Goal: Information Seeking & Learning: Learn about a topic

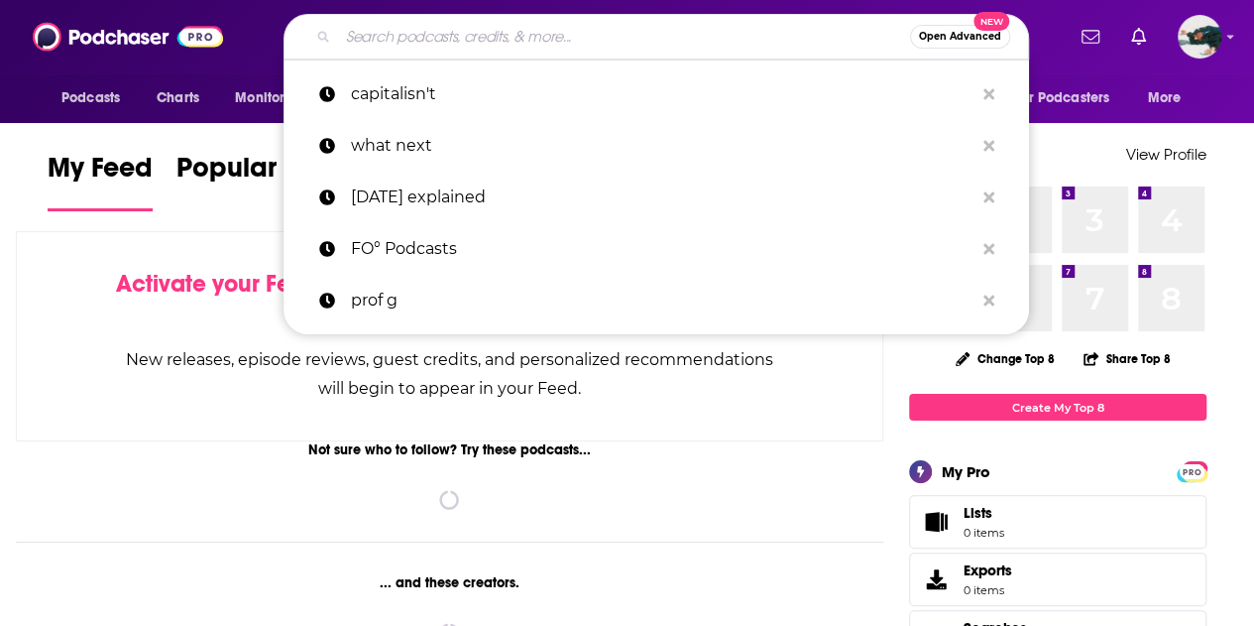
click at [503, 28] on input "Search podcasts, credits, & more..." at bounding box center [624, 37] width 572 height 32
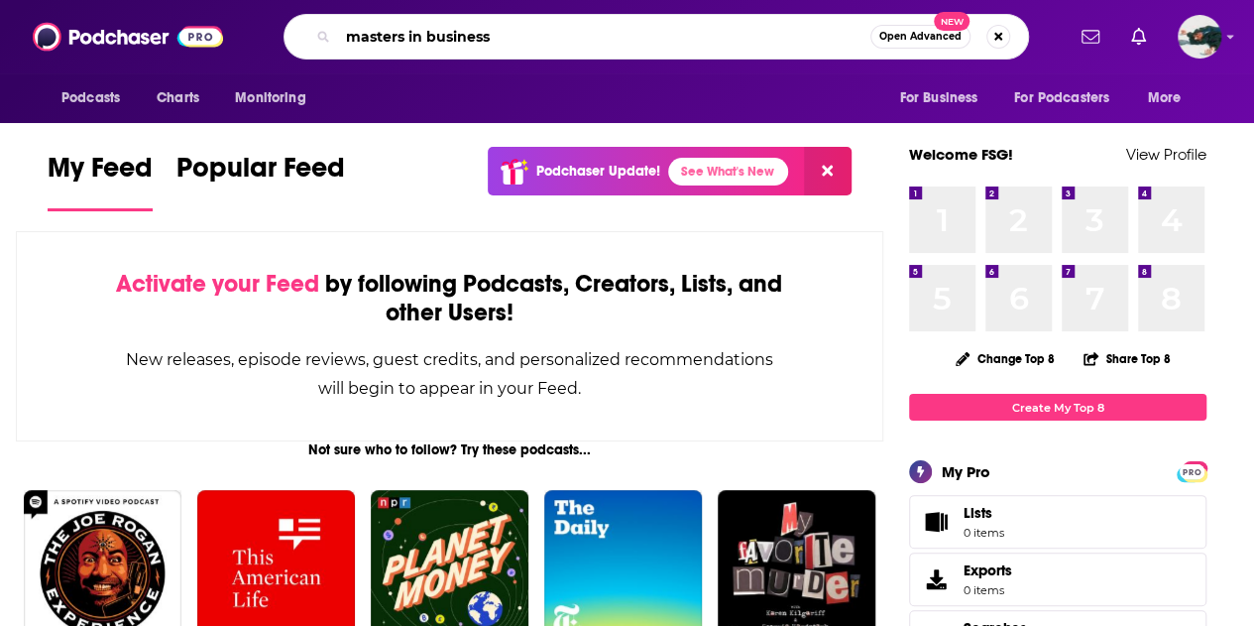
type input "masters in business"
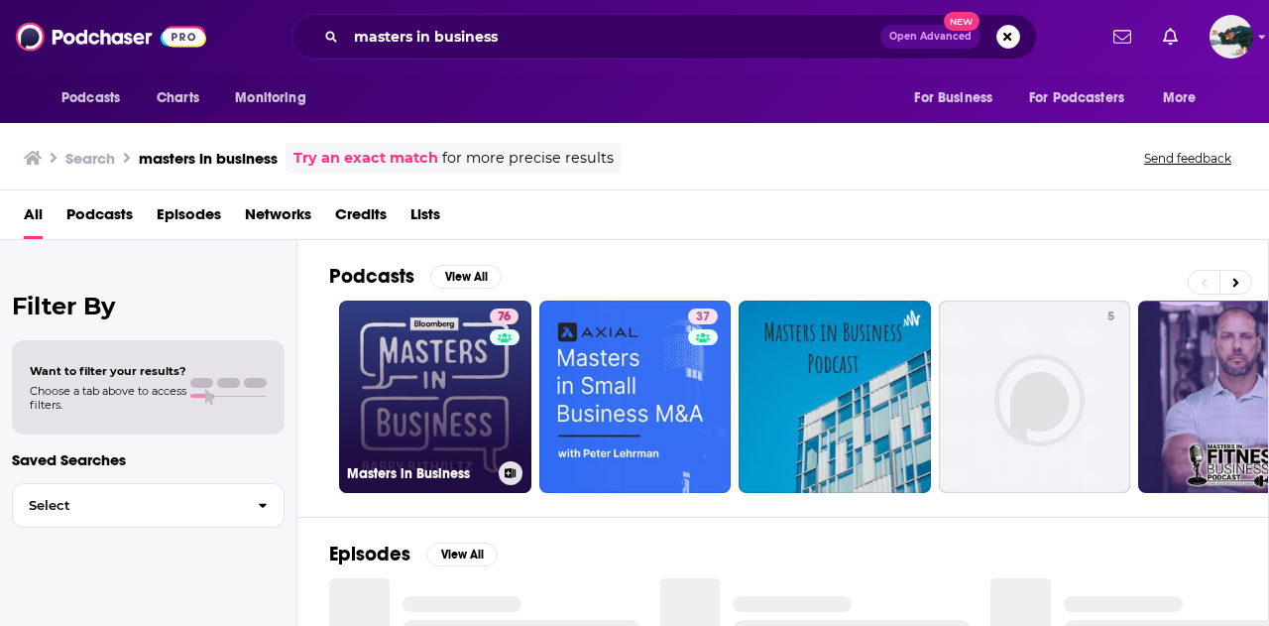
click at [434, 400] on link "76 Masters in Business" at bounding box center [435, 396] width 192 height 192
